Goal: Communication & Community: Answer question/provide support

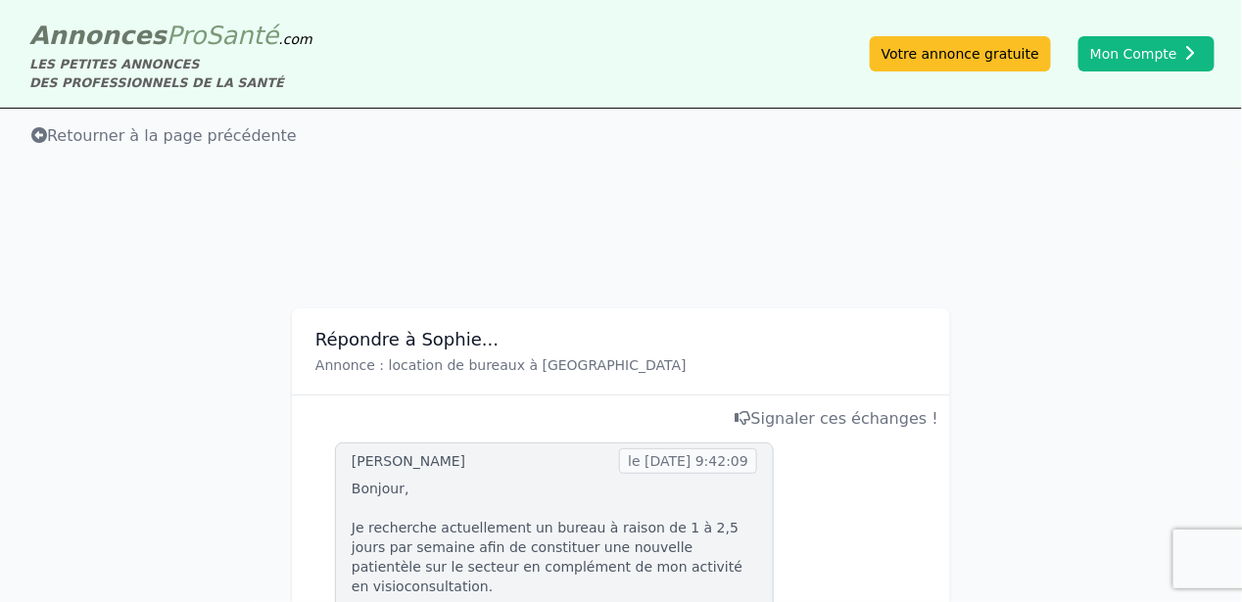
click at [341, 337] on h3 "Répondre à Sophie..." at bounding box center [620, 340] width 611 height 24
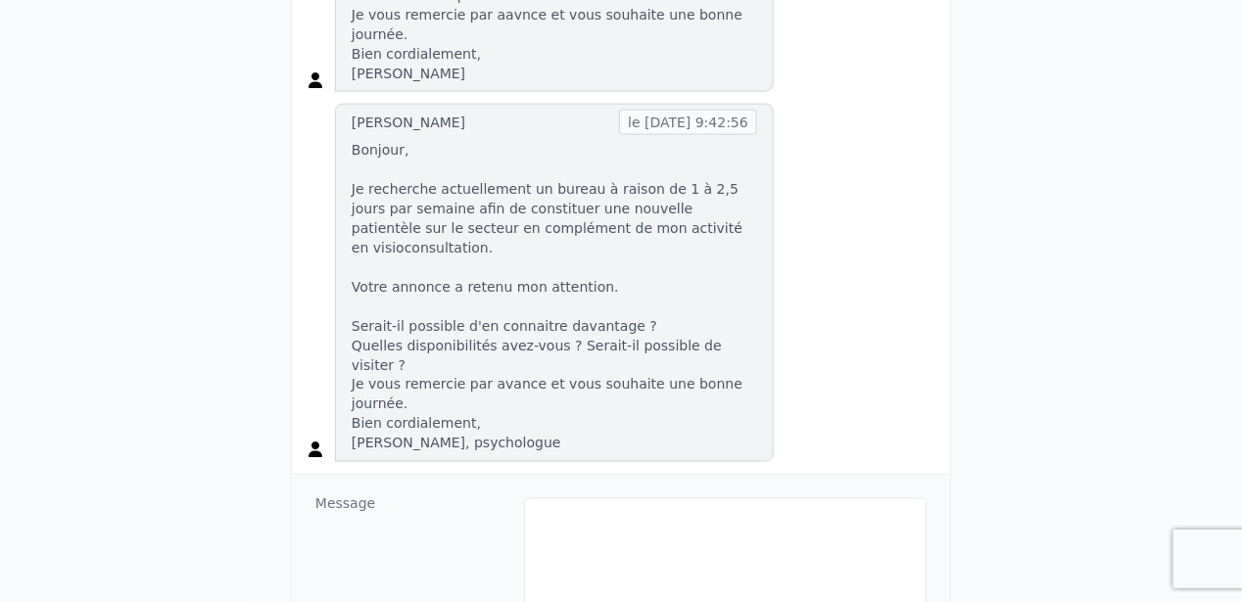
scroll to position [783, 0]
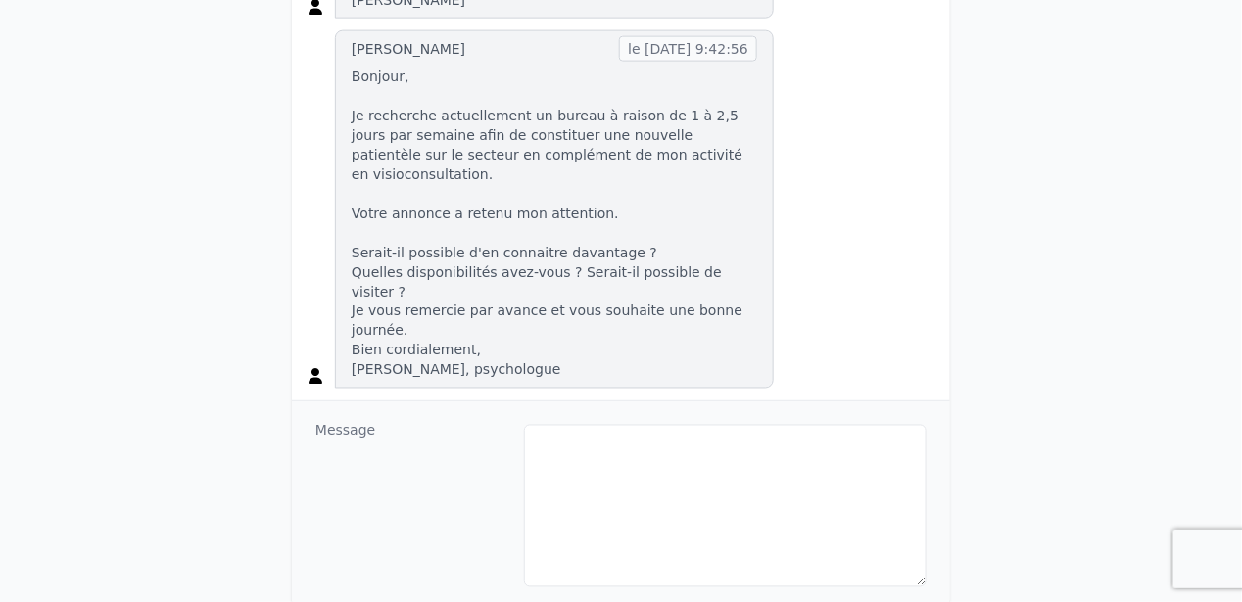
click at [339, 421] on dt "Message" at bounding box center [411, 504] width 193 height 167
drag, startPoint x: 339, startPoint y: 360, endPoint x: 444, endPoint y: 331, distance: 108.9
click at [444, 421] on dt "Message" at bounding box center [411, 504] width 193 height 167
click at [383, 421] on dt "Message" at bounding box center [411, 504] width 193 height 167
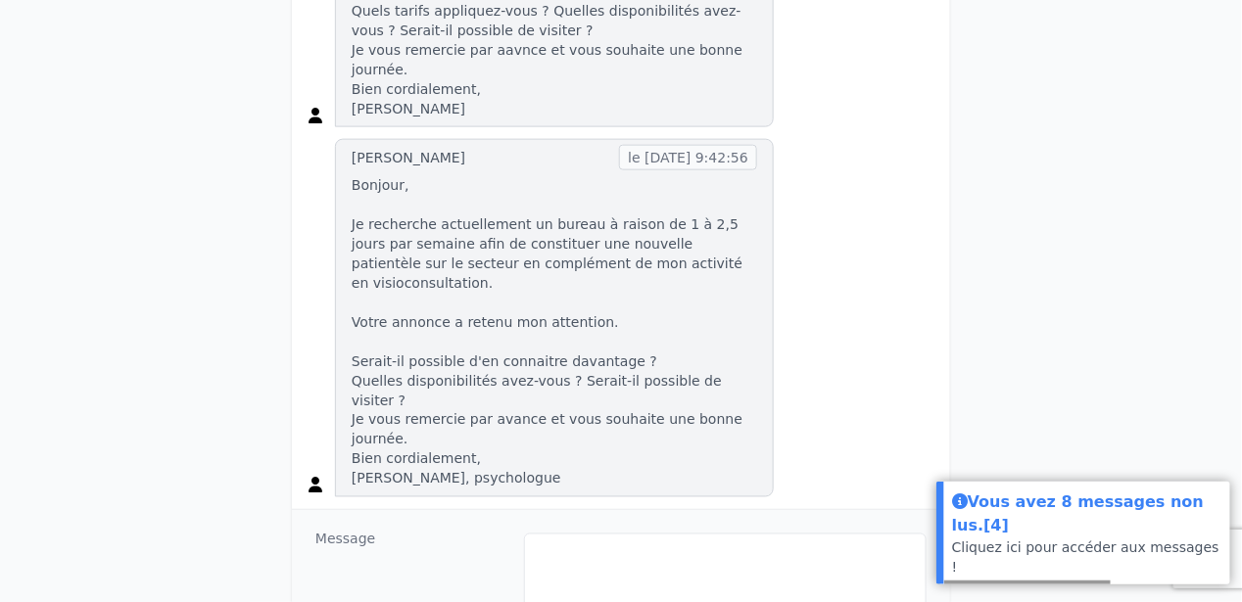
scroll to position [783, 0]
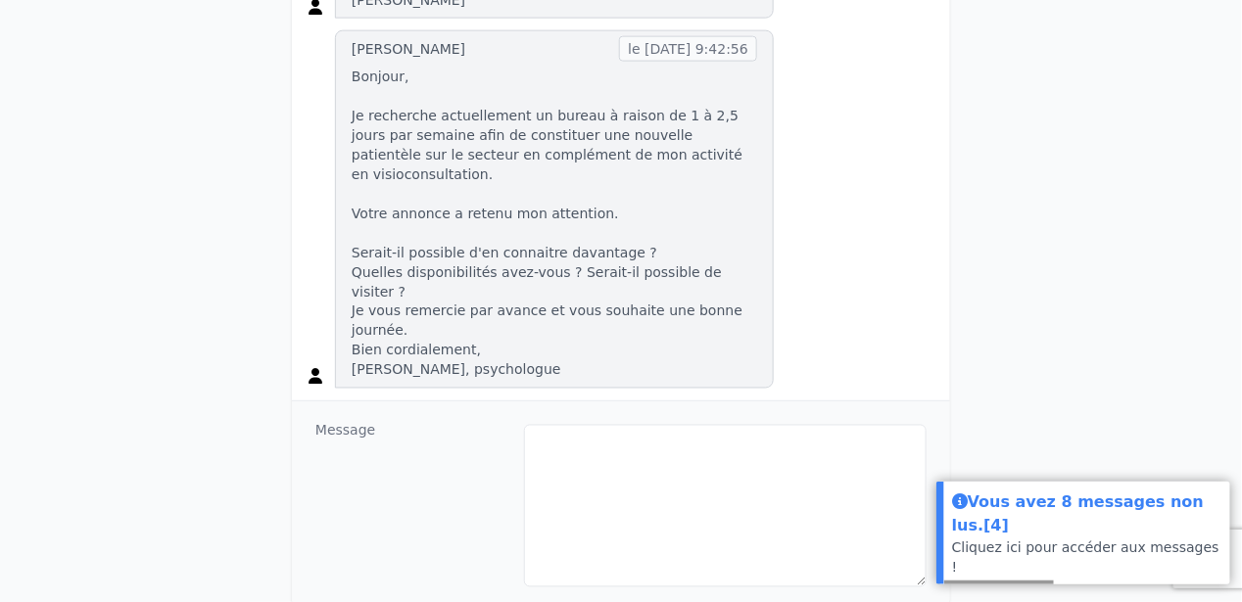
click at [385, 421] on dt "Message" at bounding box center [411, 504] width 193 height 167
click at [377, 421] on dt "Message" at bounding box center [411, 504] width 193 height 167
click at [369, 421] on dt "Message" at bounding box center [411, 504] width 193 height 167
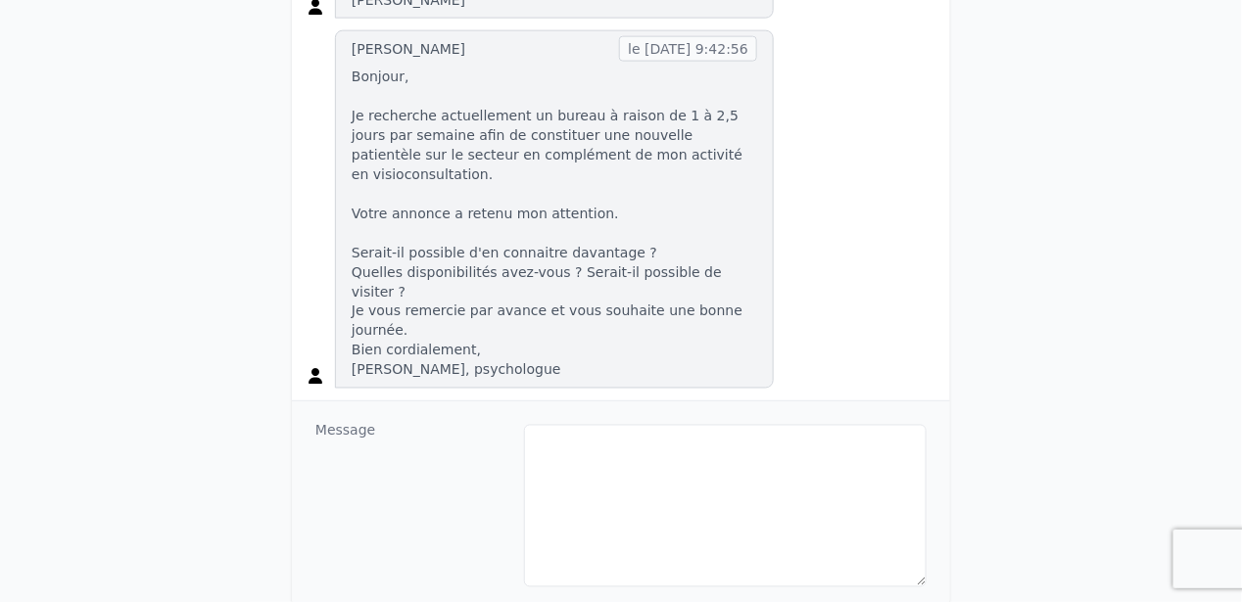
click at [372, 421] on dt "Message" at bounding box center [411, 504] width 193 height 167
click at [383, 421] on dt "Message" at bounding box center [411, 504] width 193 height 167
click at [311, 369] on icon at bounding box center [316, 377] width 14 height 16
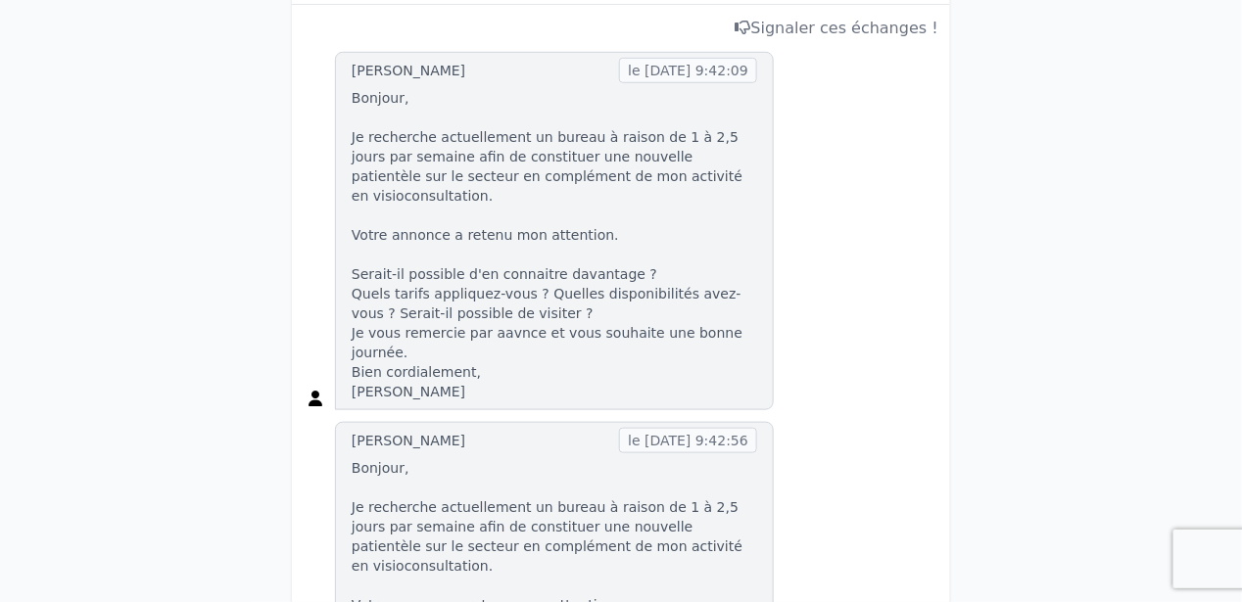
scroll to position [0, 0]
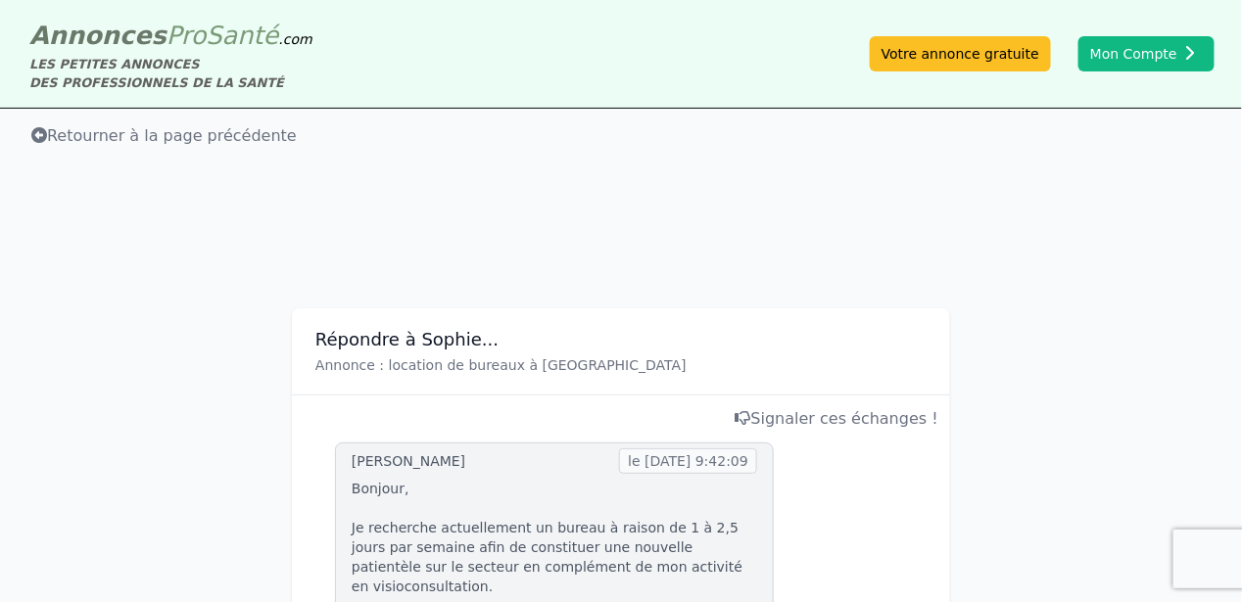
click at [323, 335] on h3 "Répondre à Sophie..." at bounding box center [620, 340] width 611 height 24
drag, startPoint x: 323, startPoint y: 335, endPoint x: 345, endPoint y: 336, distance: 21.6
click at [345, 336] on h3 "Répondre à Sophie..." at bounding box center [620, 340] width 611 height 24
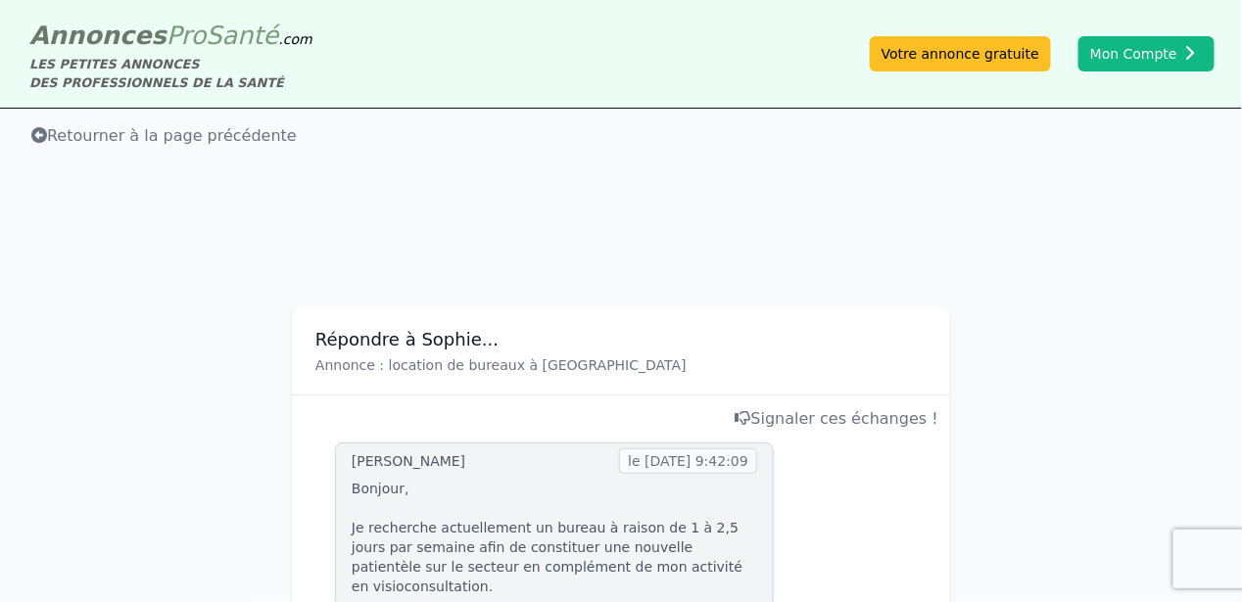
drag, startPoint x: 345, startPoint y: 336, endPoint x: 358, endPoint y: 343, distance: 14.5
click at [358, 343] on h3 "Répondre à Sophie..." at bounding box center [620, 340] width 611 height 24
drag, startPoint x: 358, startPoint y: 343, endPoint x: 498, endPoint y: 448, distance: 174.9
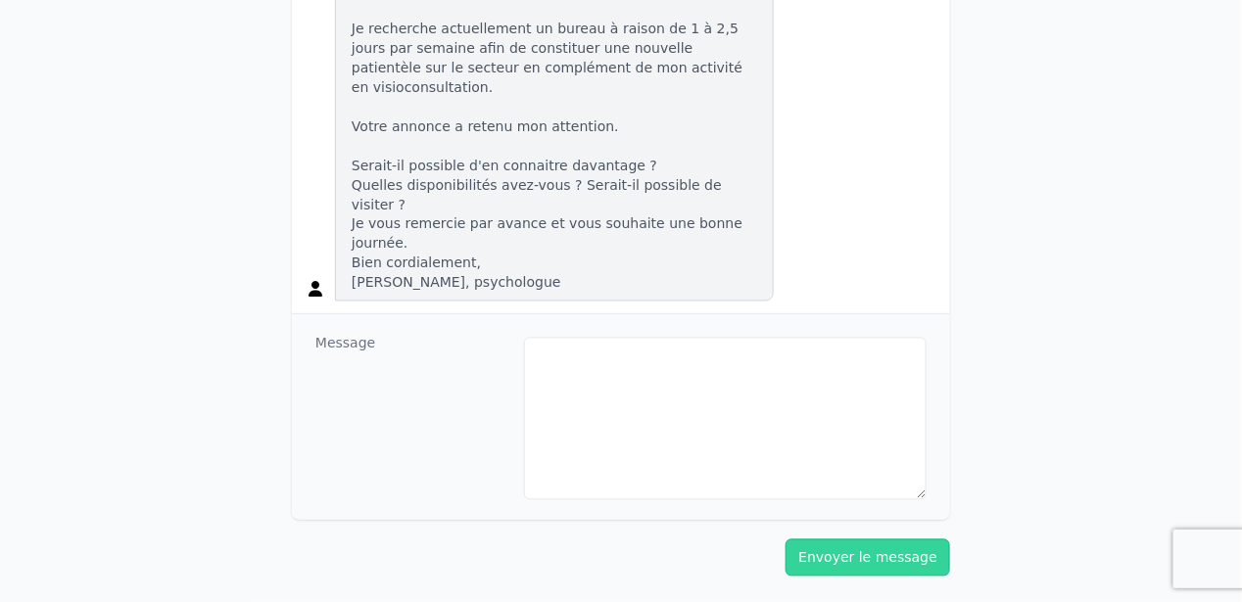
scroll to position [980, 0]
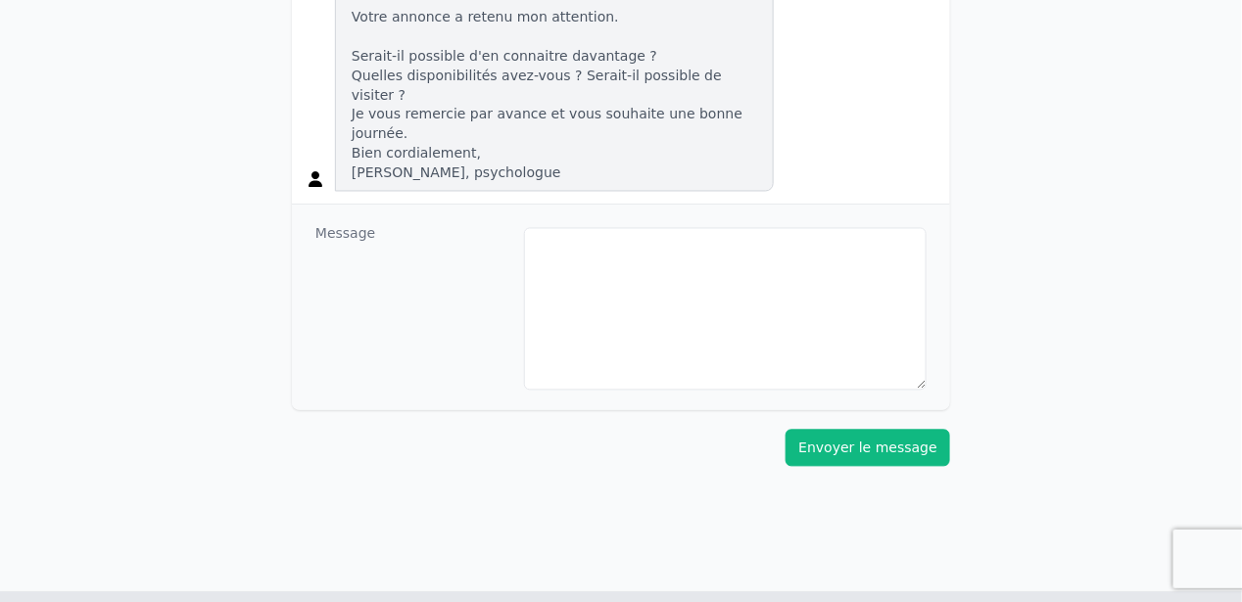
click at [866, 430] on button "Envoyer le message" at bounding box center [868, 448] width 165 height 37
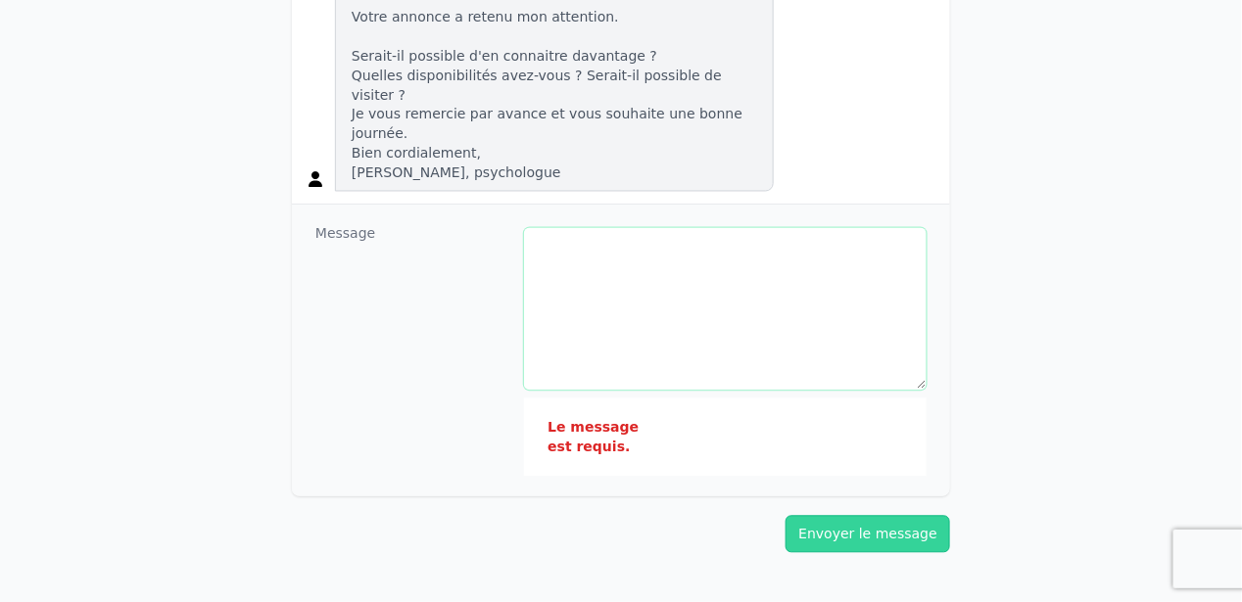
click at [569, 228] on textarea at bounding box center [725, 309] width 403 height 163
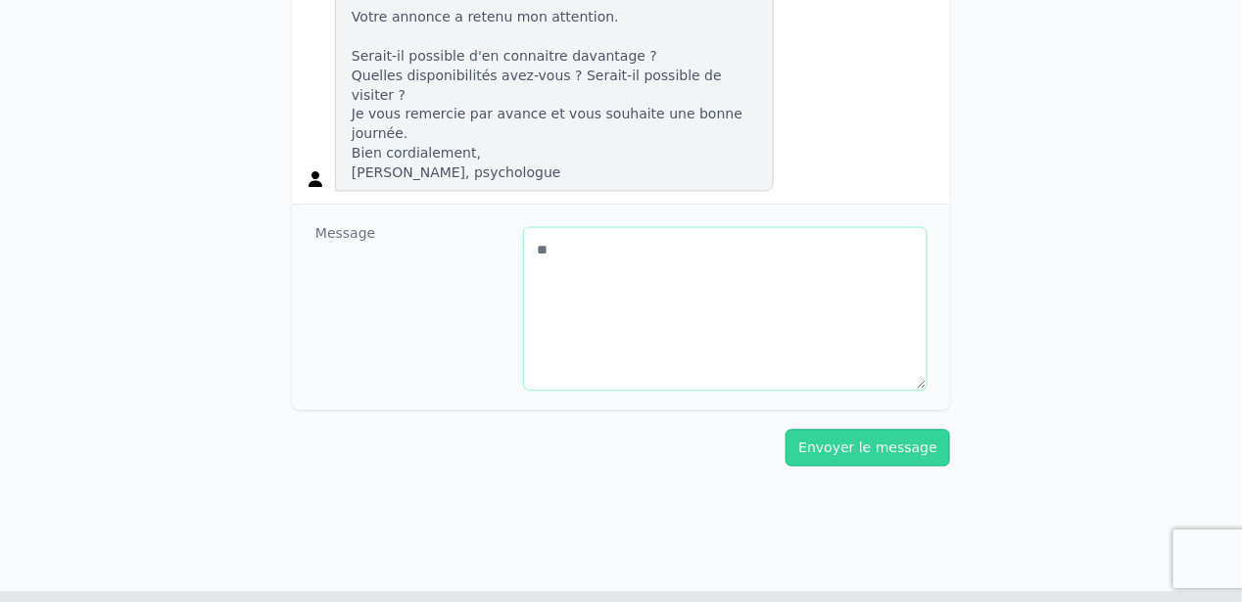
type textarea "*"
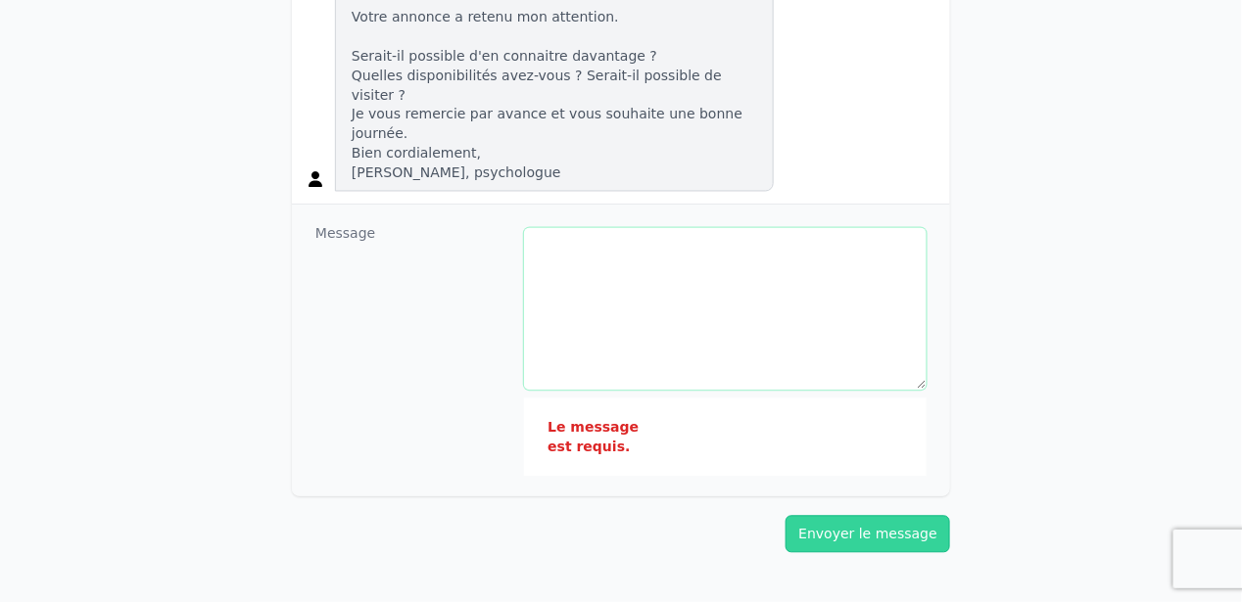
type textarea "*"
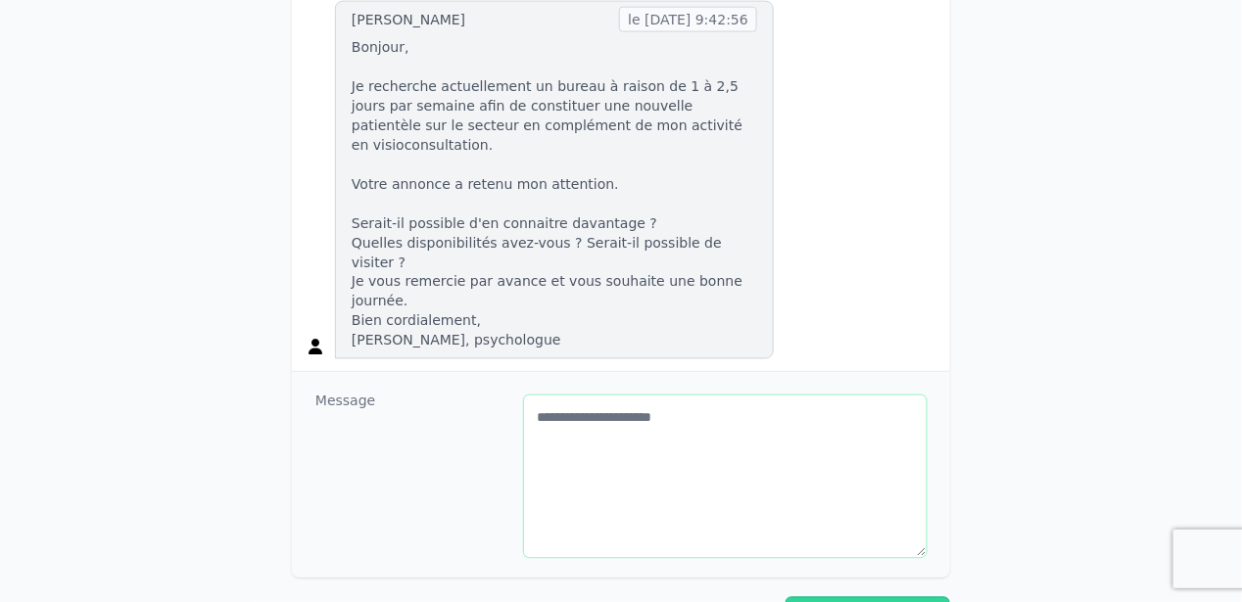
scroll to position [783, 0]
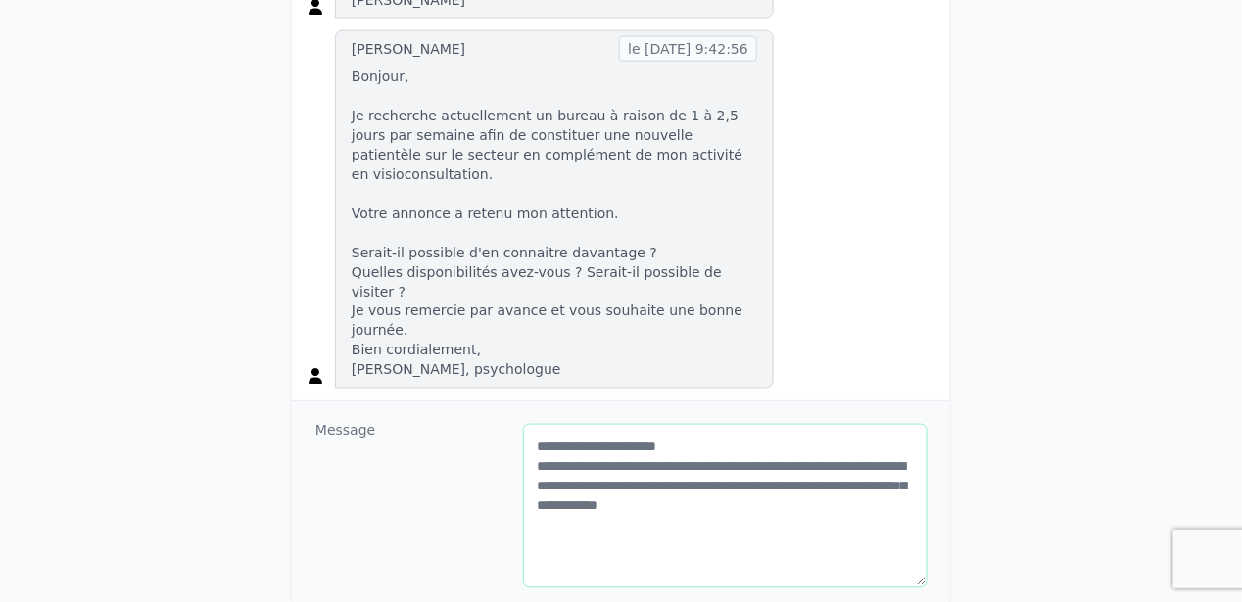
click at [681, 425] on textarea "**********" at bounding box center [725, 506] width 403 height 163
click at [688, 425] on textarea "**********" at bounding box center [725, 506] width 403 height 163
click at [692, 425] on textarea "**********" at bounding box center [725, 506] width 403 height 163
click at [717, 425] on textarea "**********" at bounding box center [725, 506] width 403 height 163
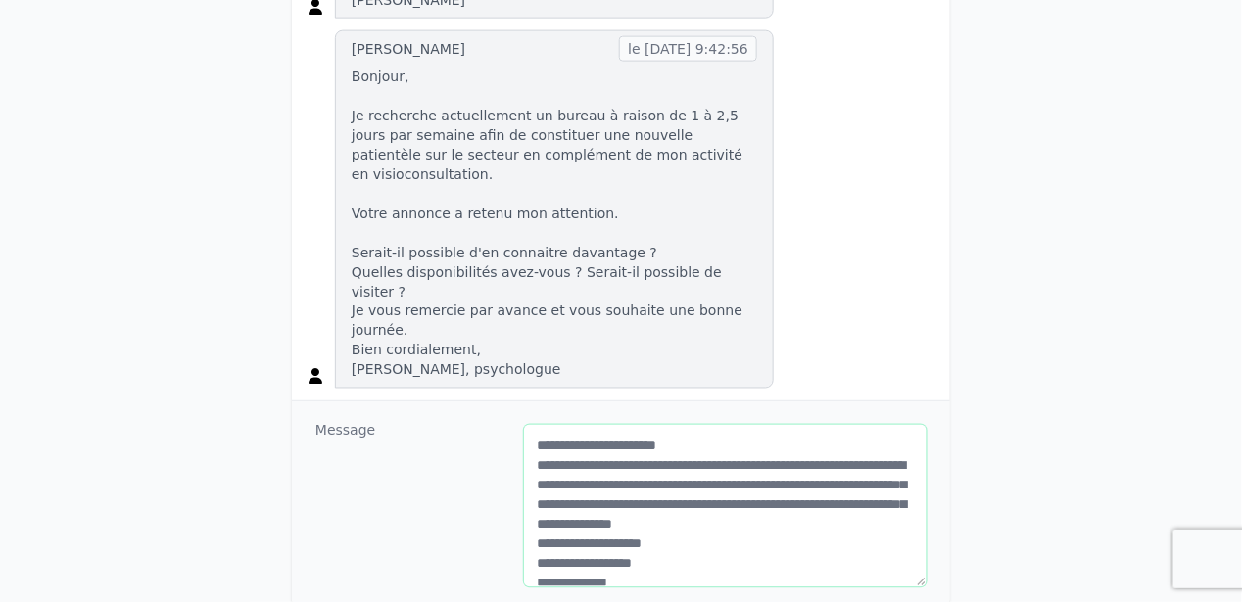
scroll to position [13, 0]
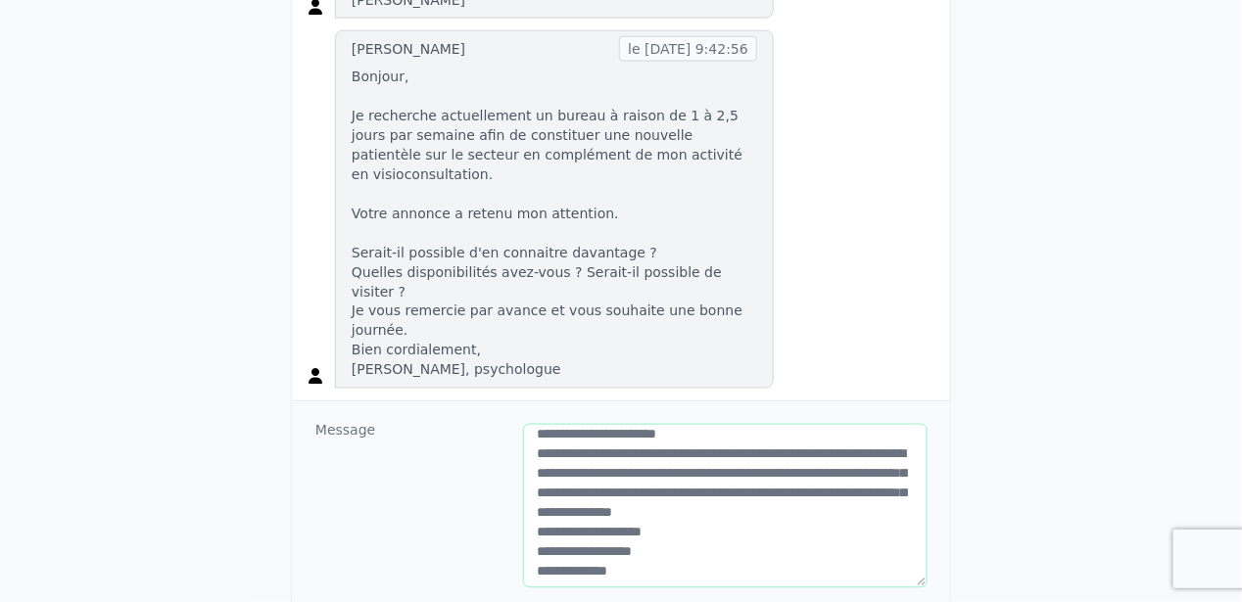
click at [612, 425] on textarea "**********" at bounding box center [725, 506] width 403 height 162
type textarea "**********"
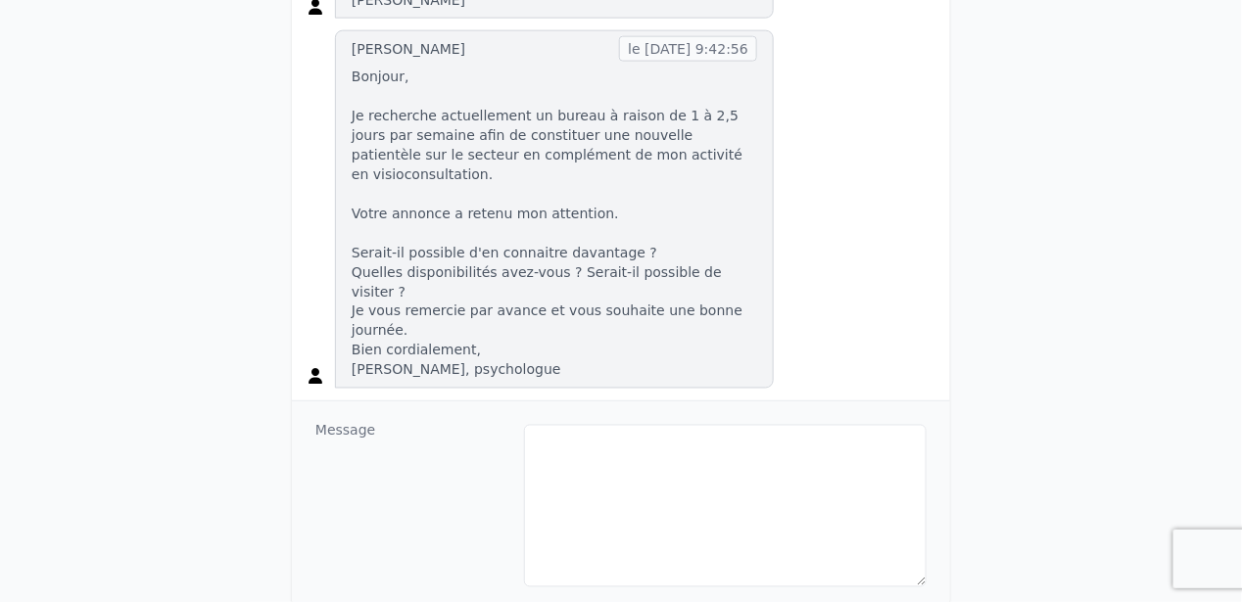
scroll to position [0, 0]
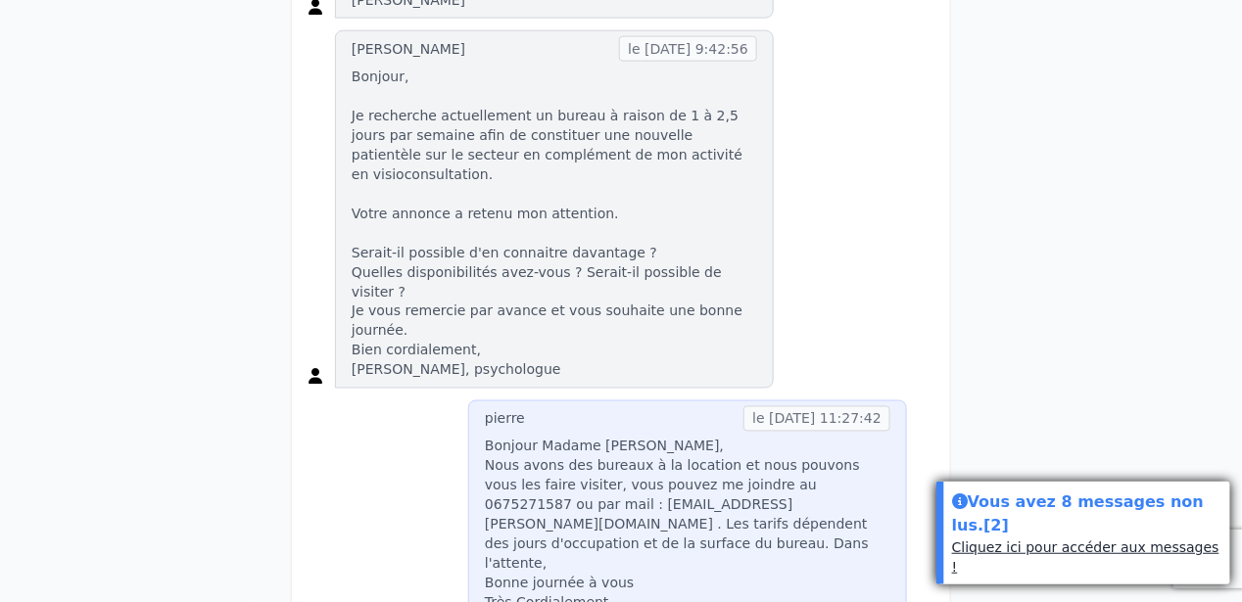
click at [1020, 569] on link "Cliquez ici pour accéder aux messages !" at bounding box center [1085, 557] width 267 height 35
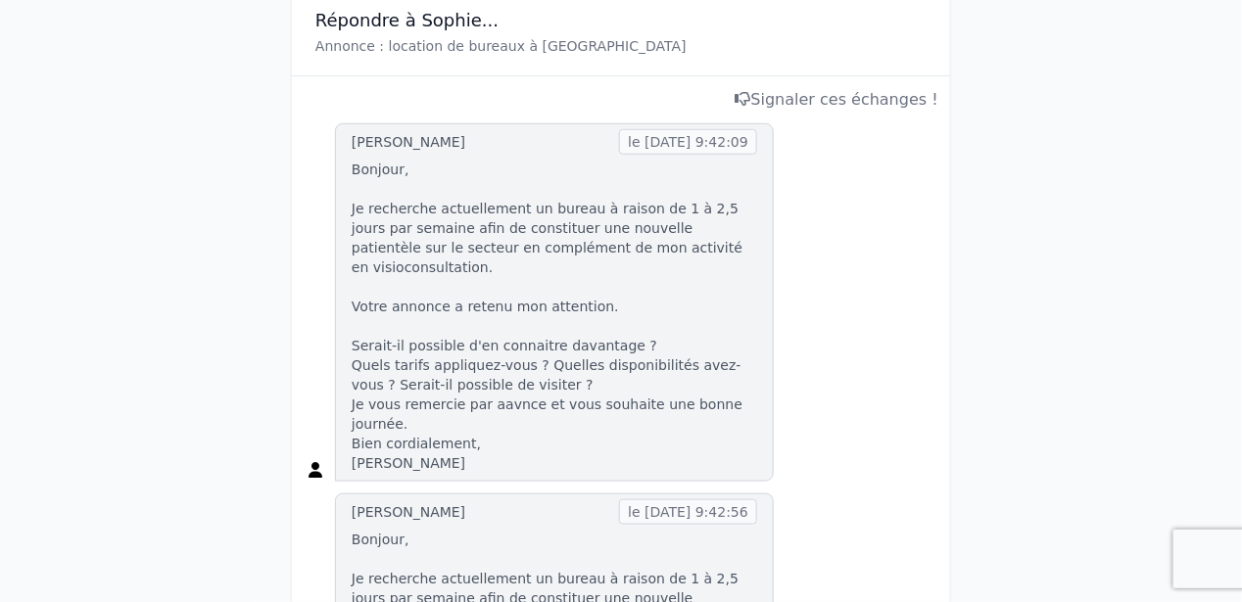
scroll to position [196, 0]
